Goal: Navigation & Orientation: Find specific page/section

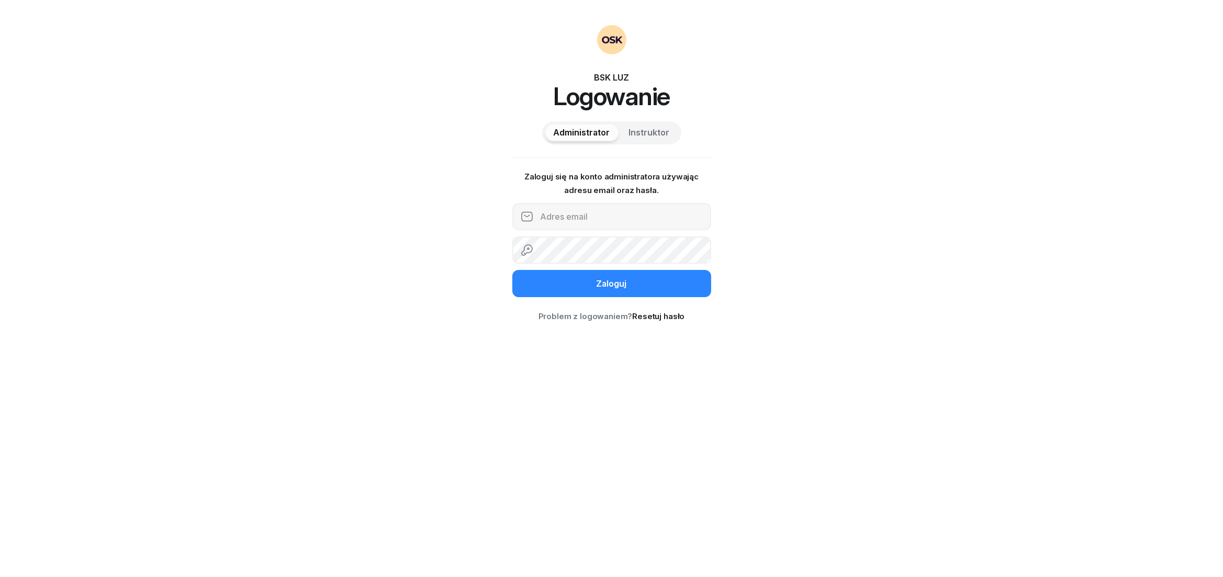
type input "[EMAIL_ADDRESS][DOMAIN_NAME]"
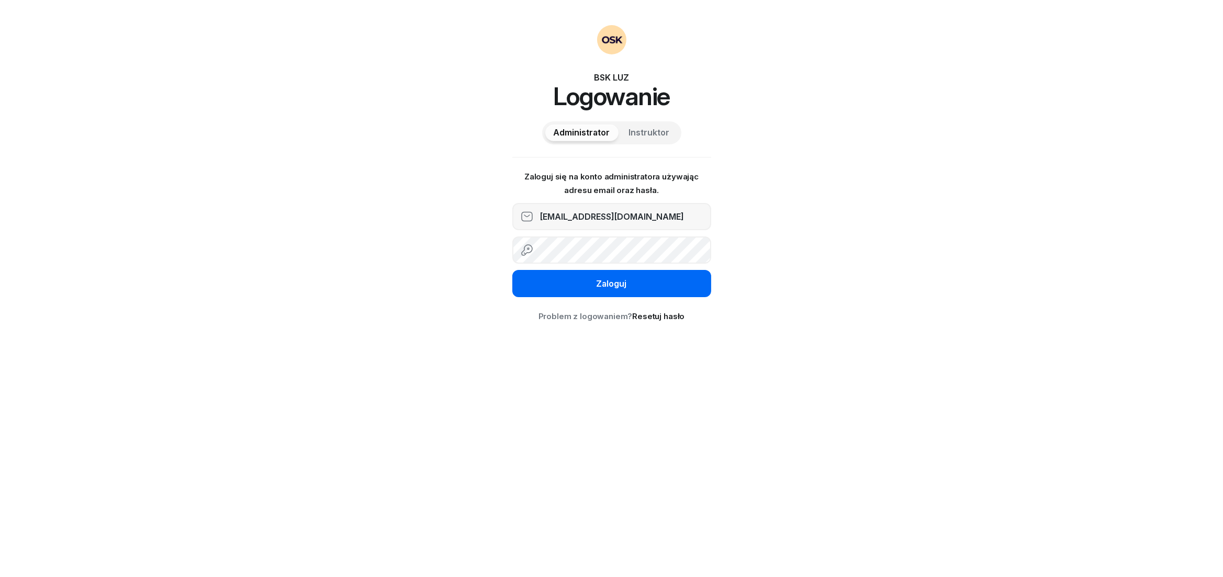
click at [609, 283] on div "Zaloguj" at bounding box center [612, 284] width 30 height 14
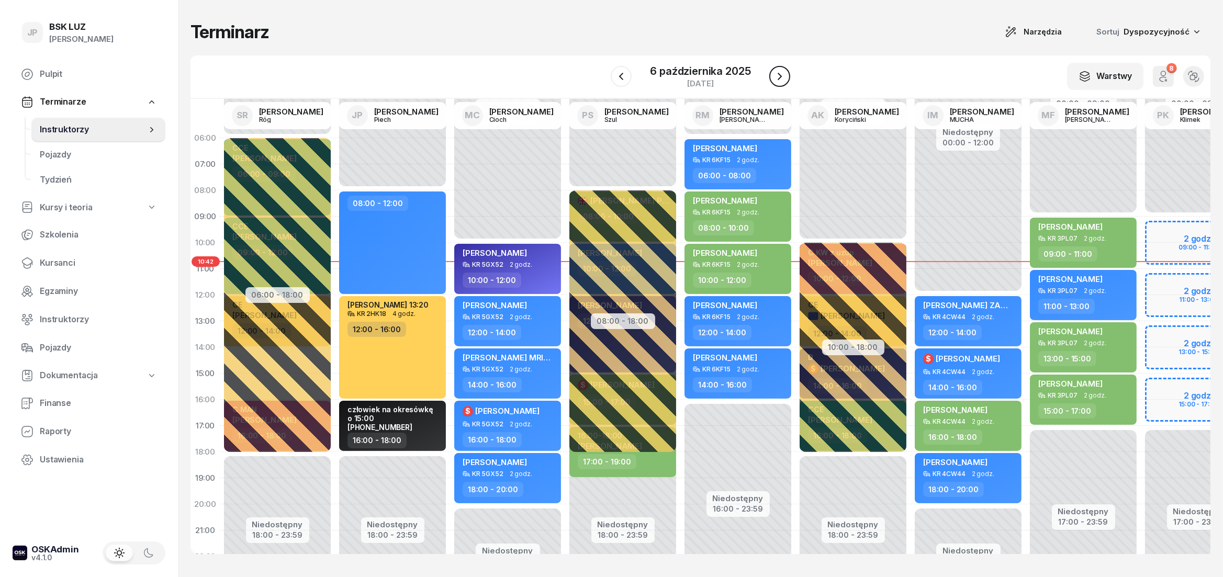
click at [775, 79] on icon "button" at bounding box center [780, 76] width 13 height 13
click at [775, 80] on icon "button" at bounding box center [771, 76] width 13 height 13
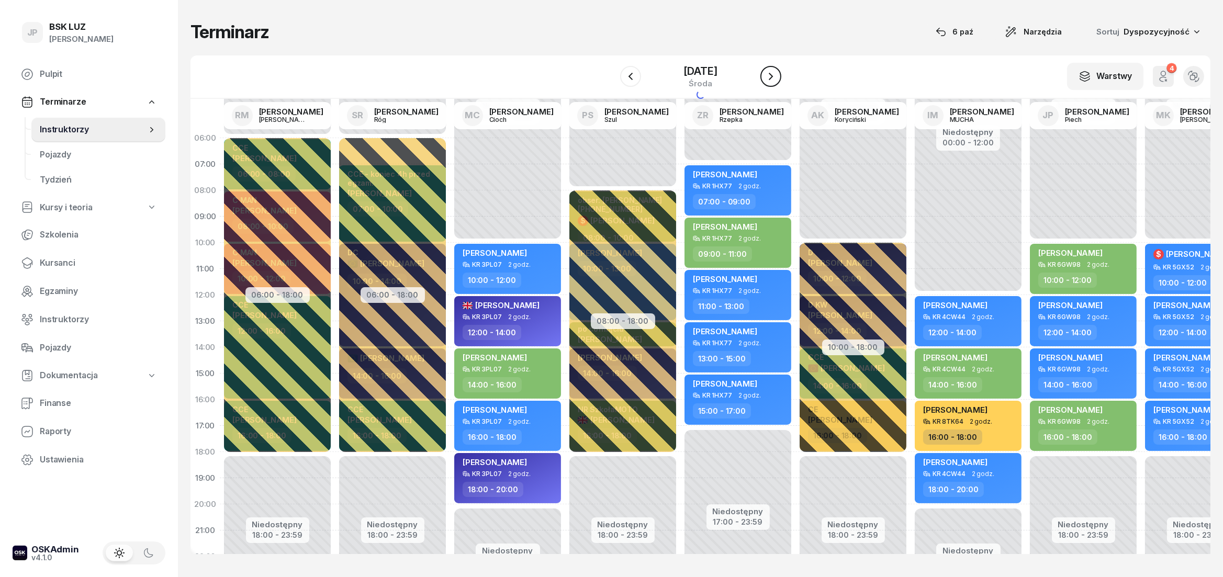
click at [777, 77] on icon "button" at bounding box center [771, 76] width 13 height 13
click at [778, 77] on icon "button" at bounding box center [780, 76] width 13 height 13
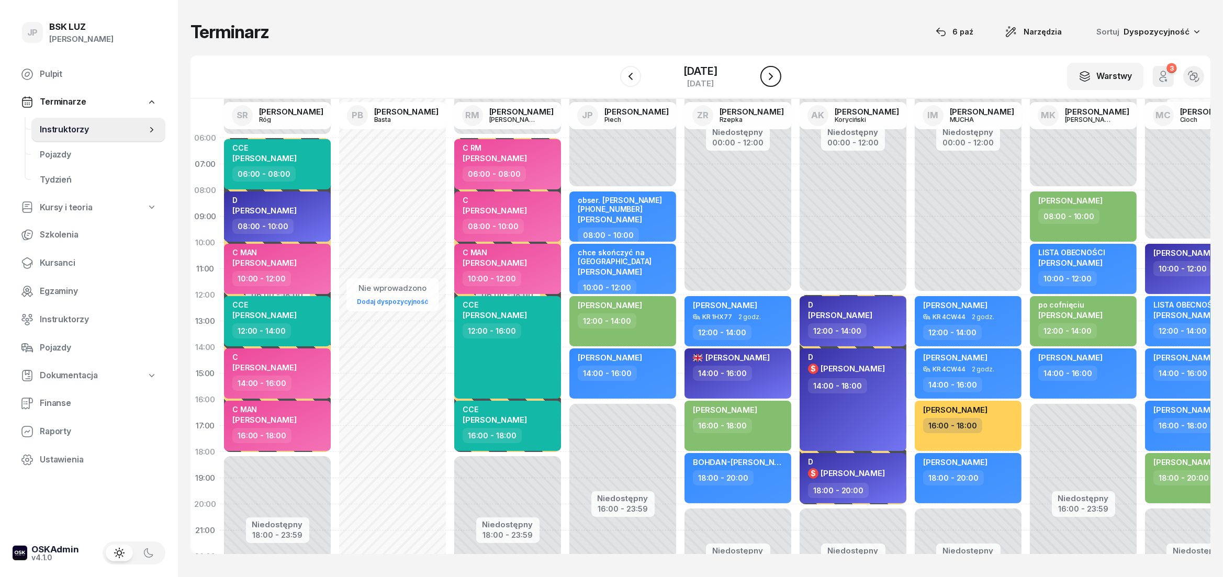
click at [777, 77] on icon "button" at bounding box center [771, 76] width 13 height 13
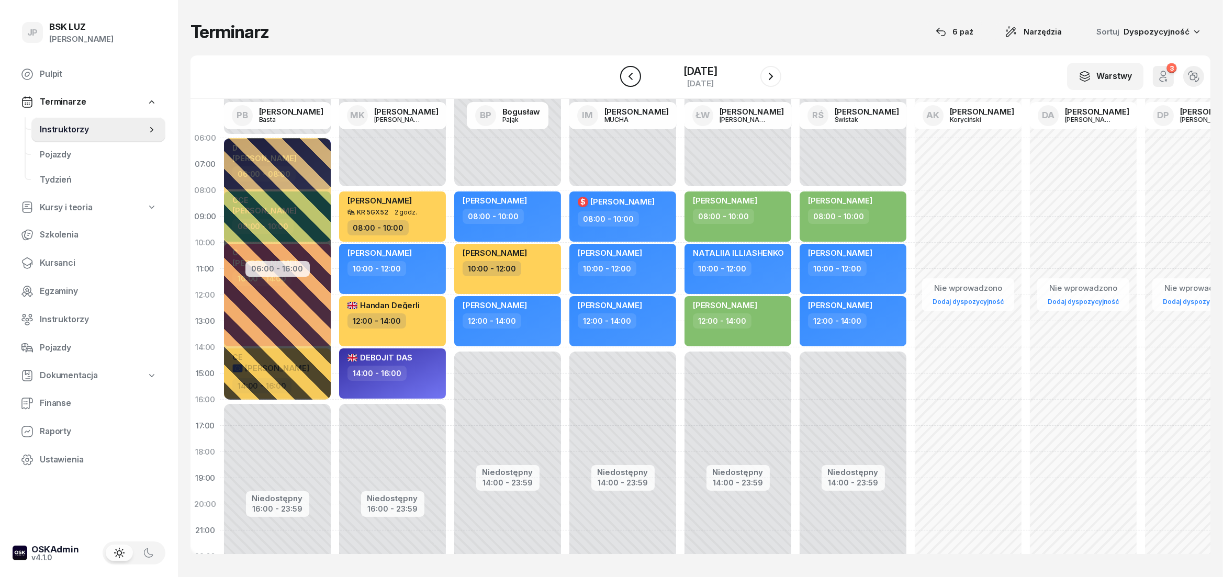
click at [628, 80] on icon "button" at bounding box center [630, 76] width 4 height 7
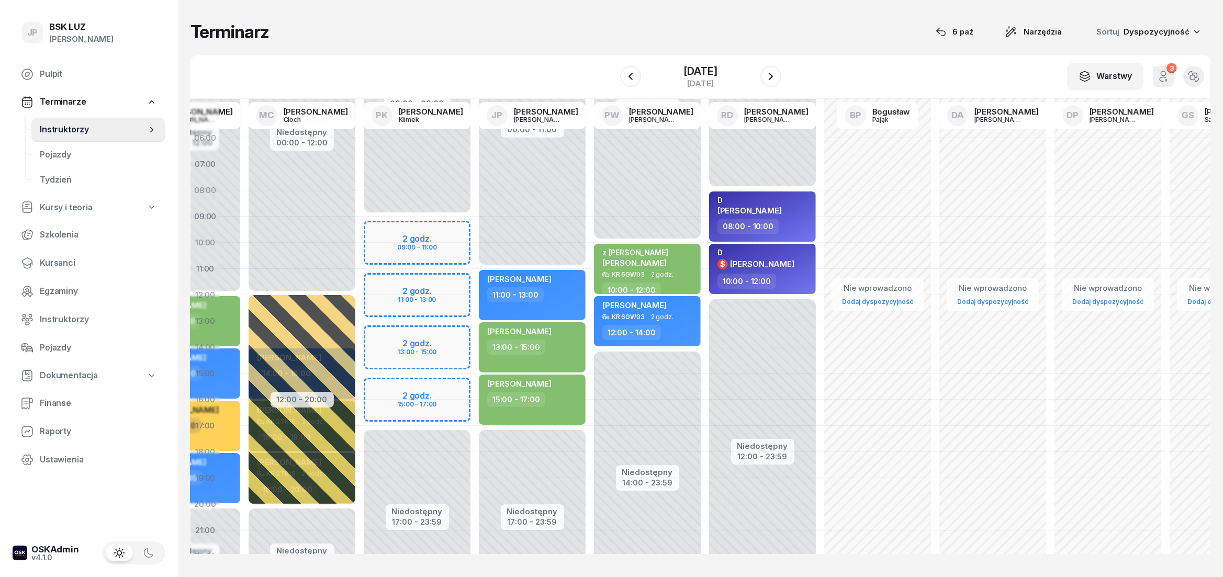
scroll to position [0, 893]
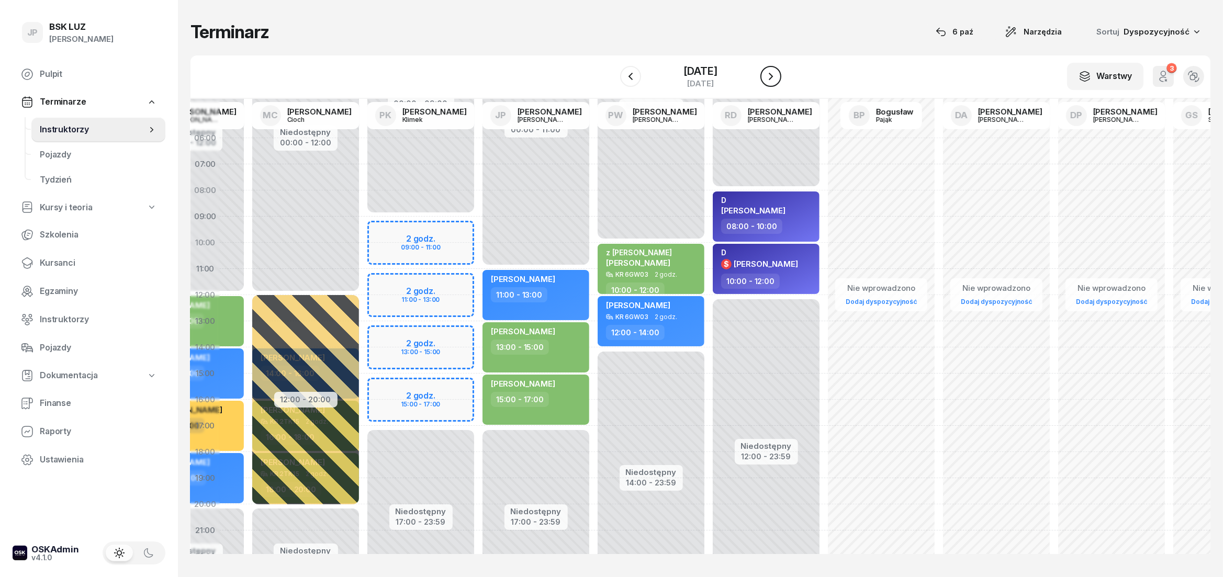
click at [777, 81] on icon "button" at bounding box center [771, 76] width 13 height 13
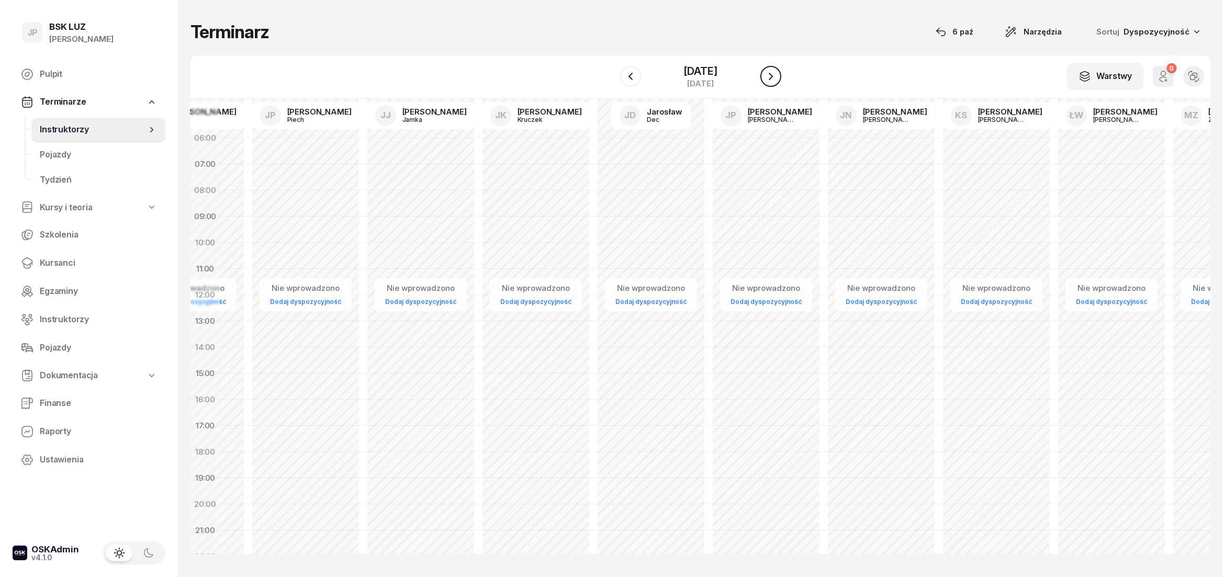
click at [777, 81] on icon "button" at bounding box center [771, 76] width 13 height 13
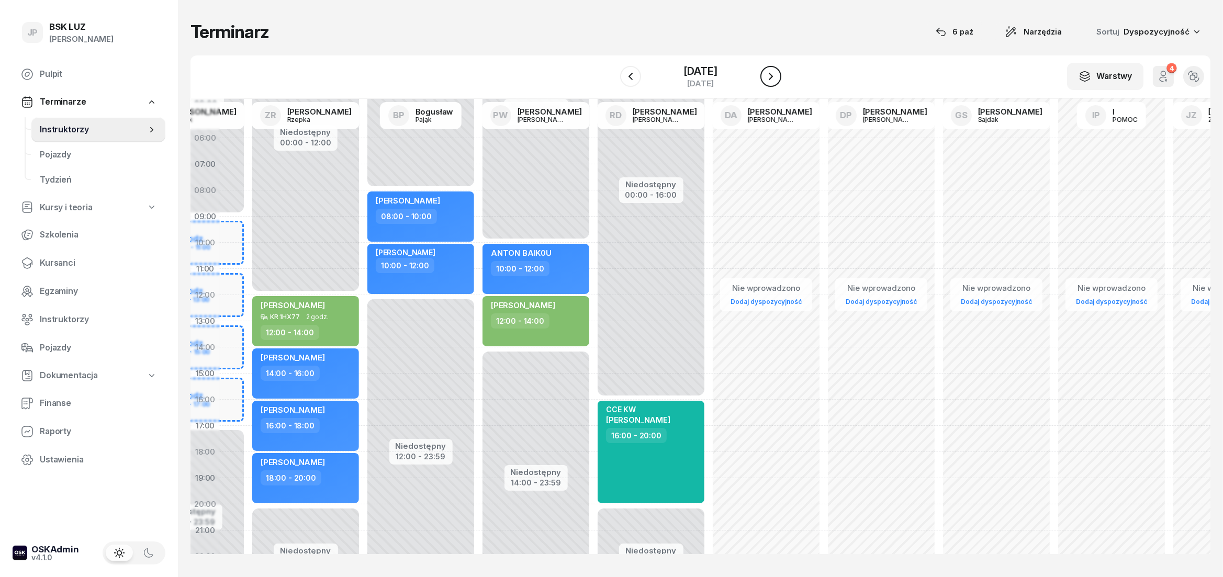
click at [773, 74] on icon "button" at bounding box center [771, 76] width 4 height 7
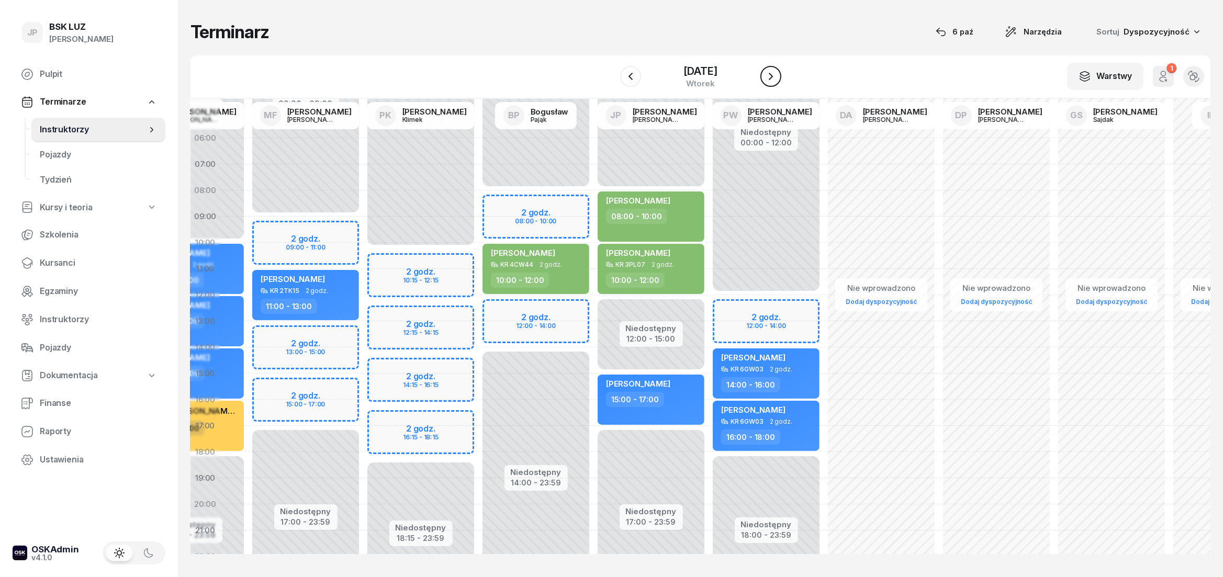
click at [777, 76] on icon "button" at bounding box center [771, 76] width 13 height 13
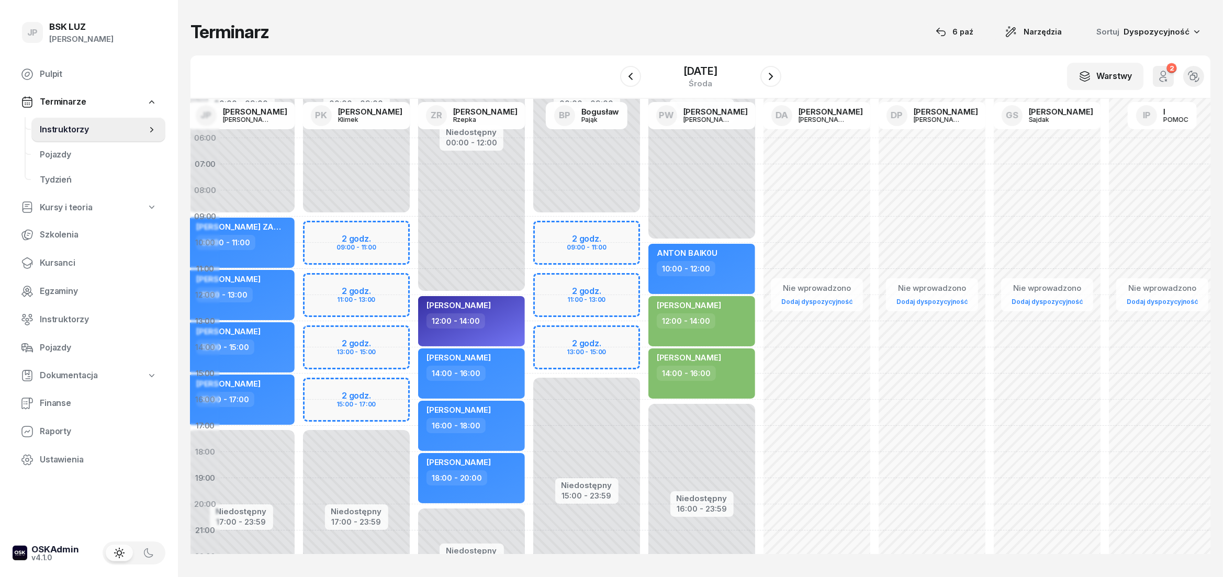
scroll to position [0, 506]
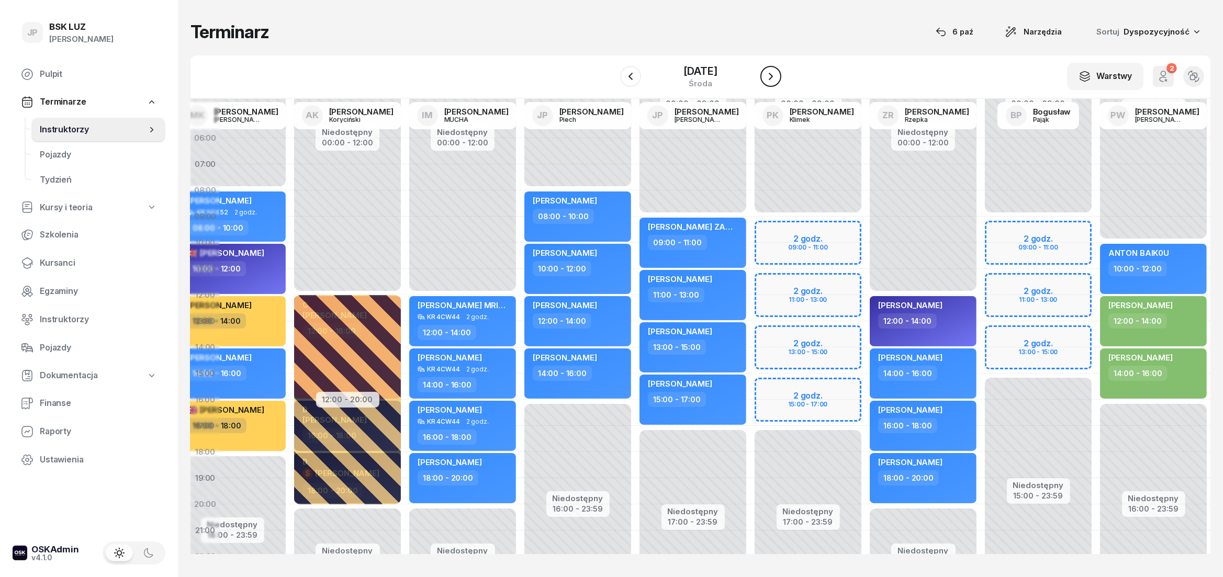
click at [779, 85] on button "button" at bounding box center [771, 76] width 21 height 21
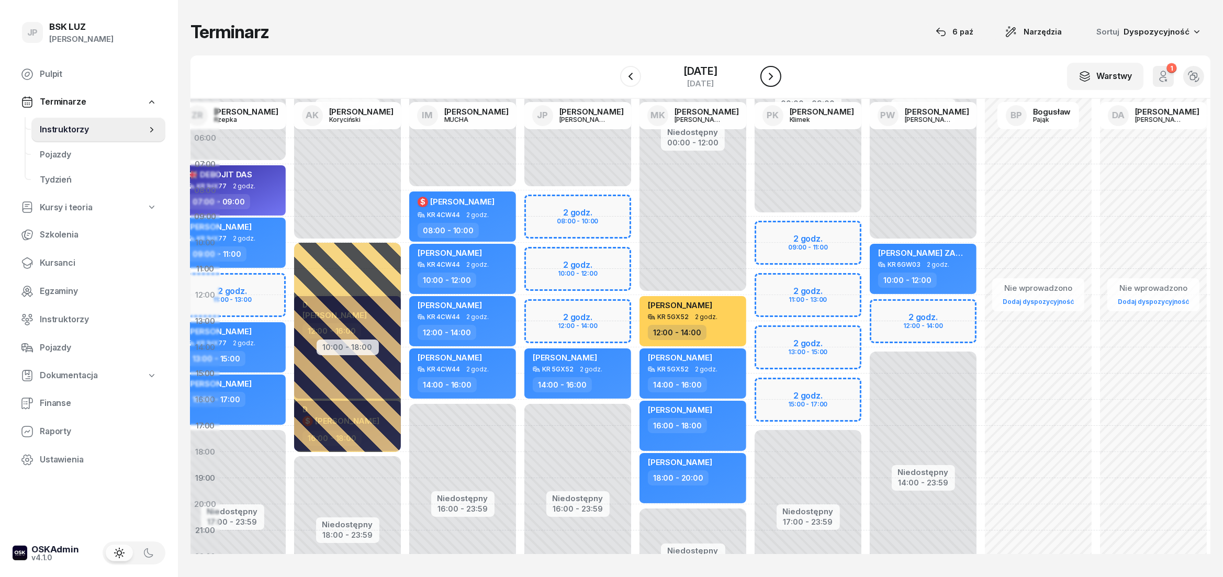
click at [777, 77] on icon "button" at bounding box center [771, 76] width 13 height 13
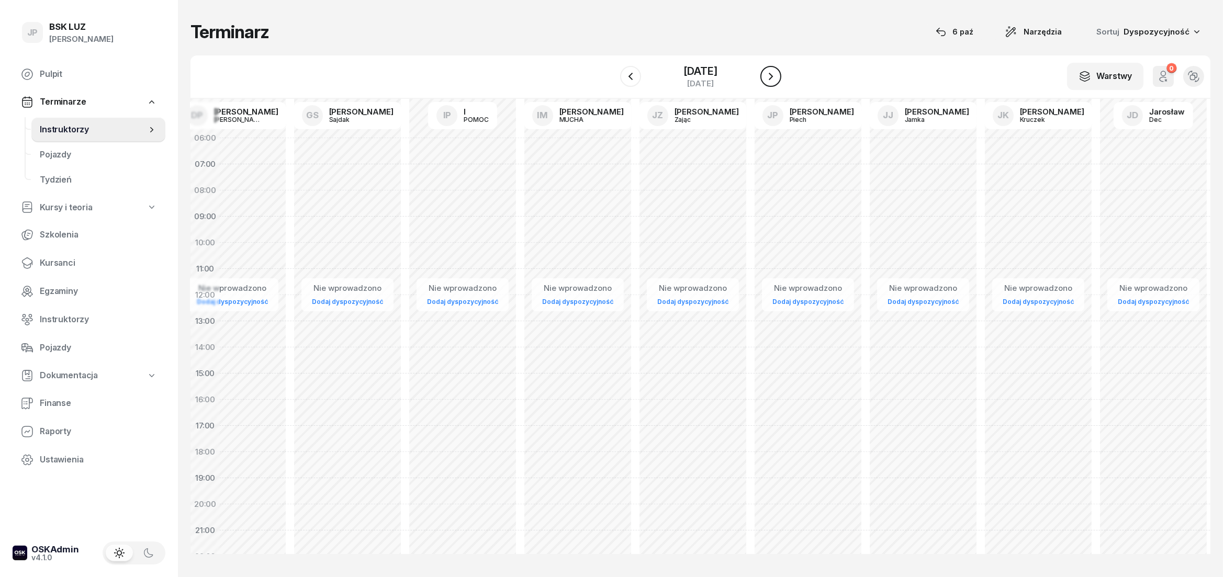
click at [777, 77] on icon "button" at bounding box center [771, 76] width 13 height 13
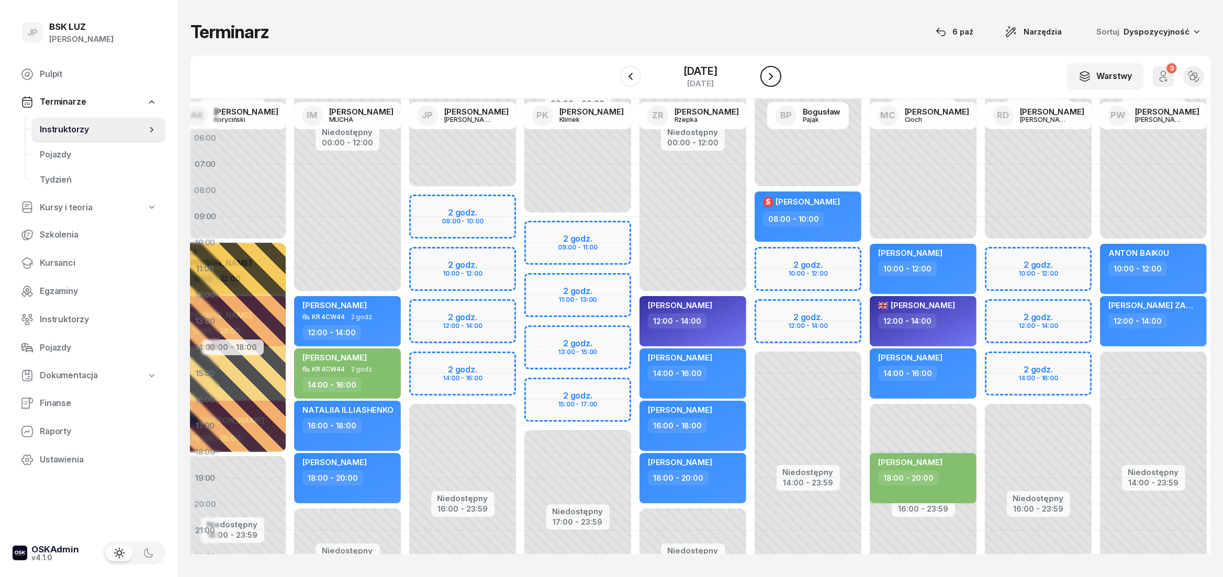
click at [777, 77] on icon "button" at bounding box center [771, 76] width 13 height 13
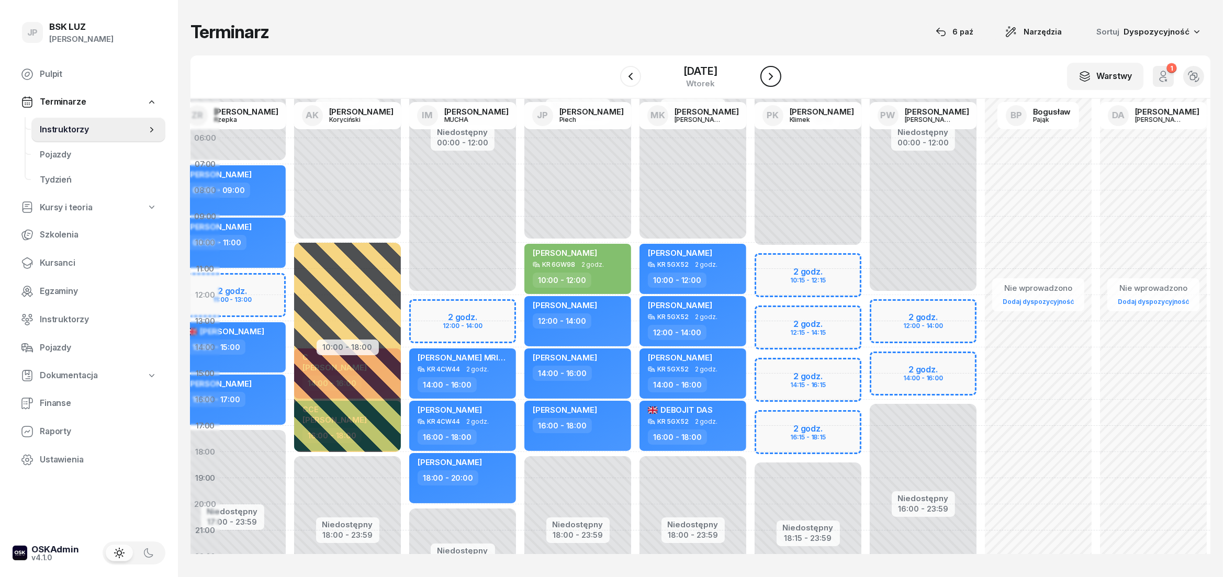
click at [777, 77] on icon "button" at bounding box center [771, 76] width 13 height 13
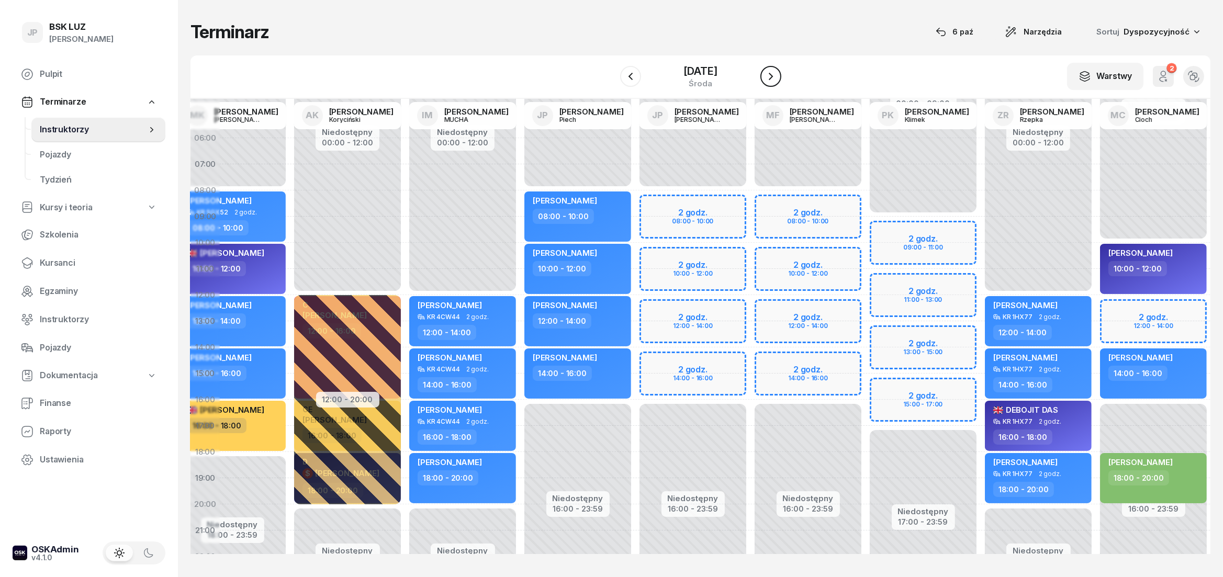
click at [777, 77] on icon "button" at bounding box center [771, 76] width 13 height 13
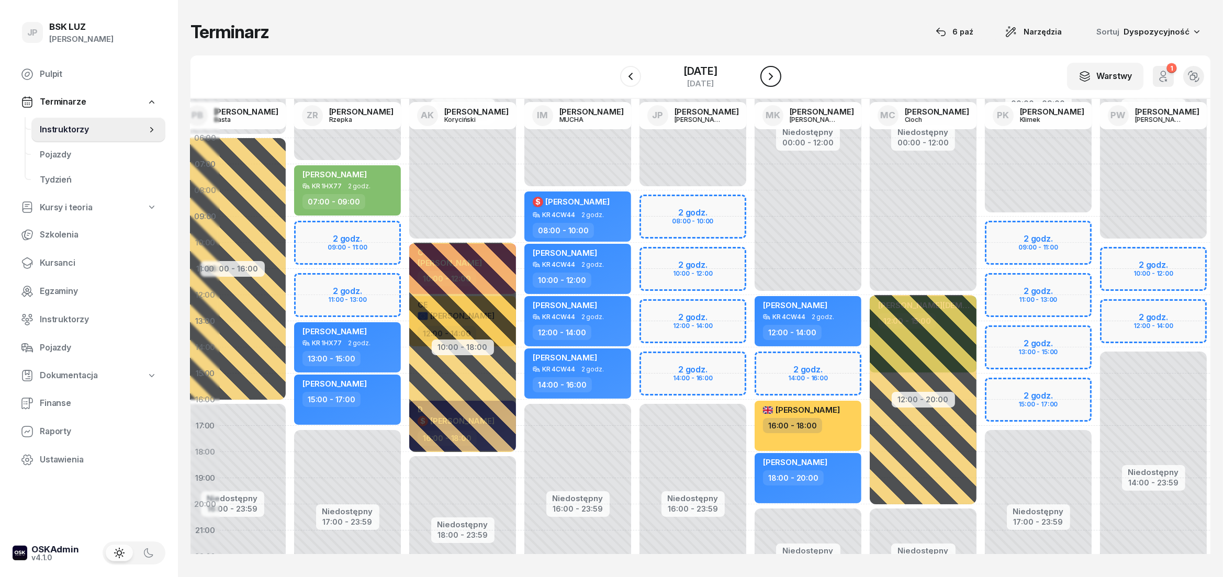
click at [777, 77] on icon "button" at bounding box center [771, 76] width 13 height 13
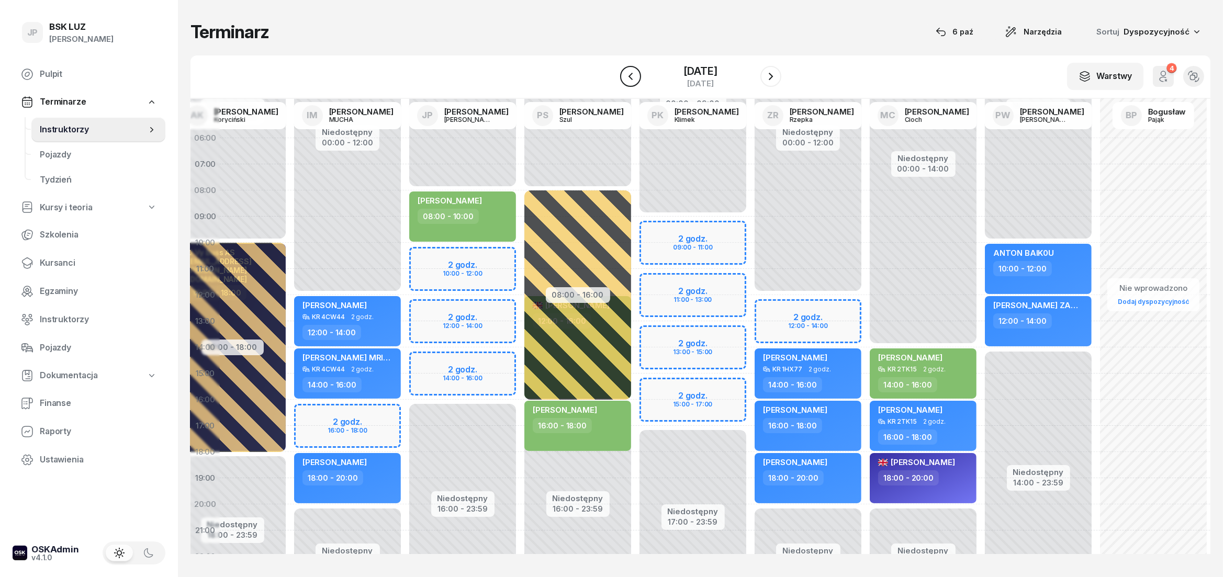
click at [624, 77] on icon "button" at bounding box center [630, 76] width 13 height 13
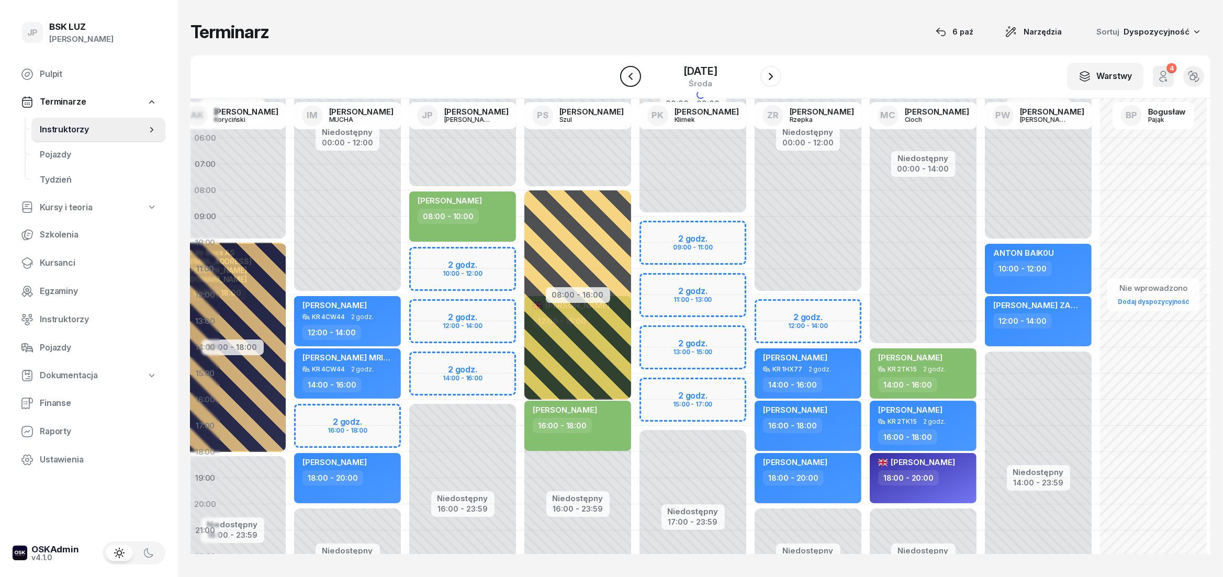
click at [624, 77] on icon "button" at bounding box center [630, 76] width 13 height 13
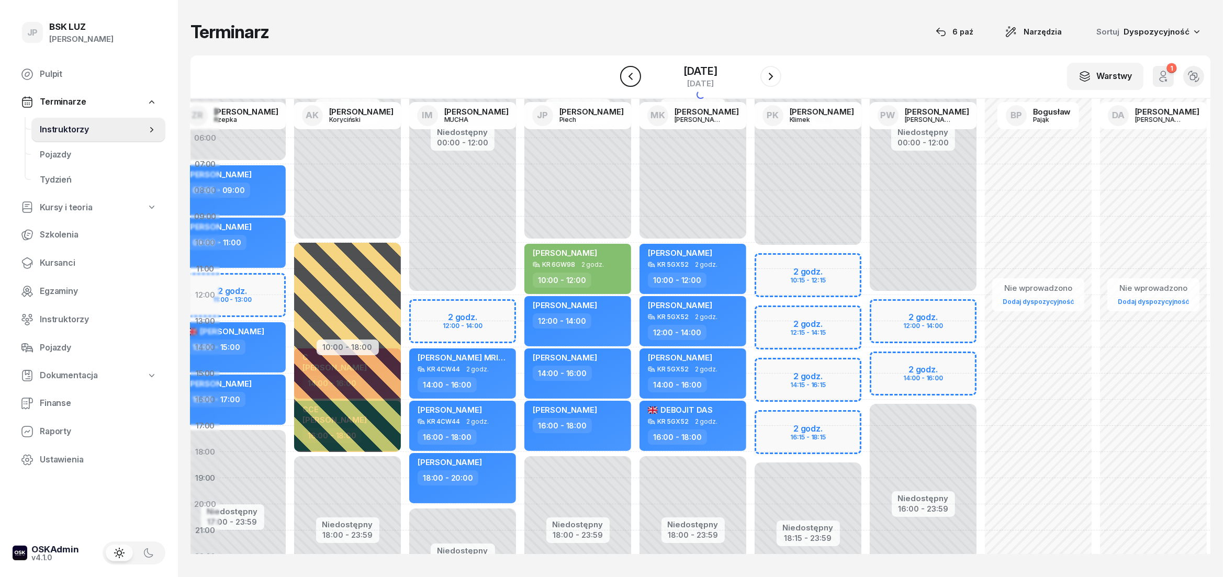
click at [624, 77] on icon "button" at bounding box center [630, 76] width 13 height 13
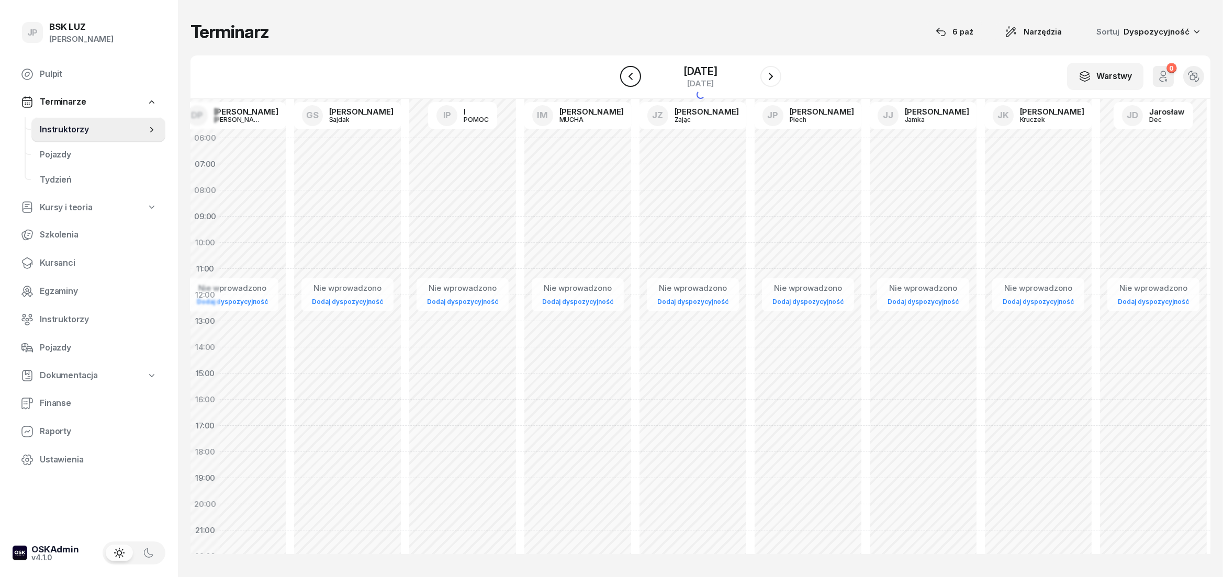
click at [624, 77] on icon "button" at bounding box center [630, 76] width 13 height 13
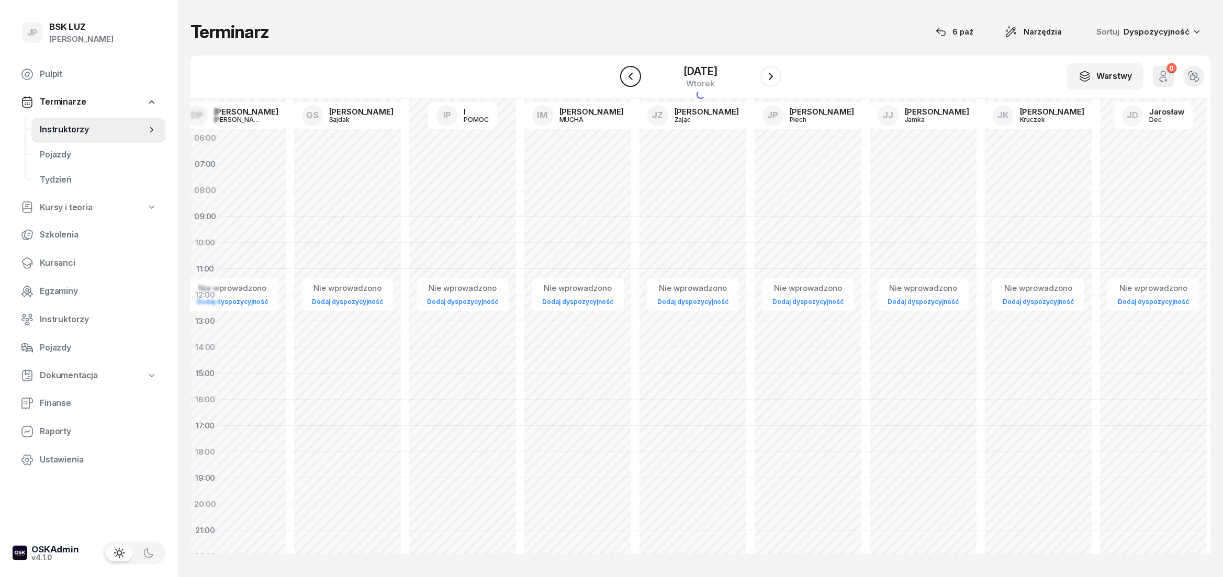
click at [624, 77] on icon "button" at bounding box center [630, 76] width 13 height 13
click at [621, 79] on icon "button" at bounding box center [621, 76] width 13 height 13
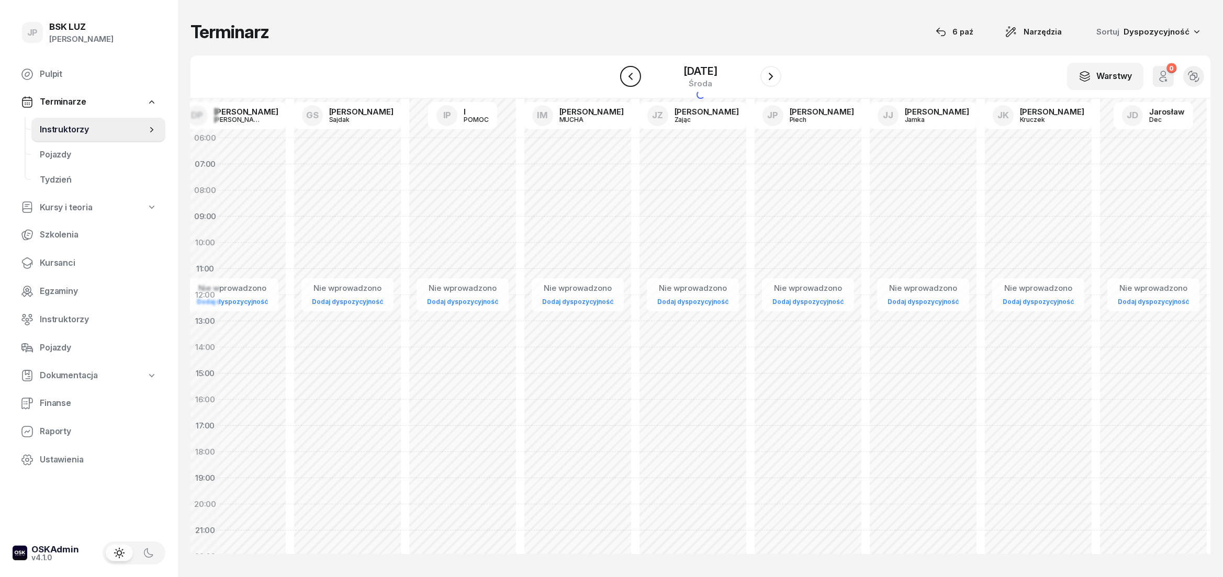
click at [624, 79] on icon "button" at bounding box center [630, 76] width 13 height 13
